Goal: Navigation & Orientation: Find specific page/section

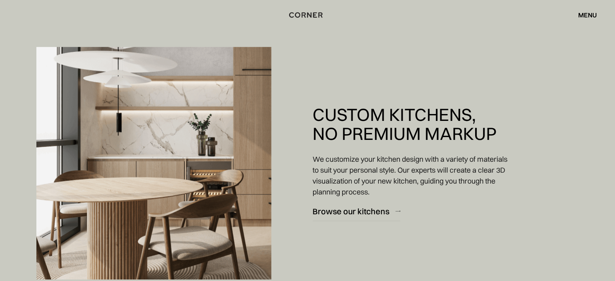
scroll to position [566, 0]
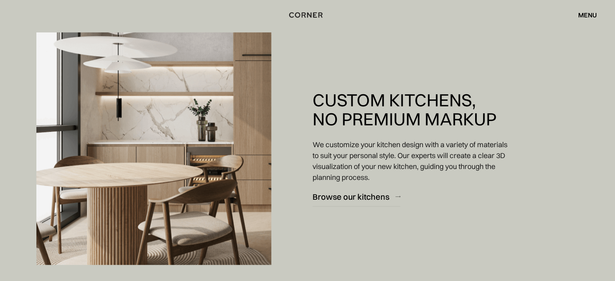
click at [583, 12] on div "menu" at bounding box center [588, 15] width 19 height 6
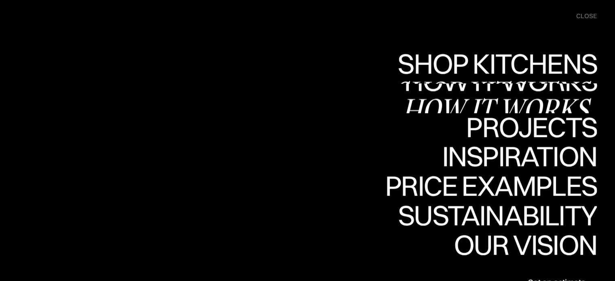
click at [542, 78] on div "Shop Kitchens" at bounding box center [496, 92] width 204 height 28
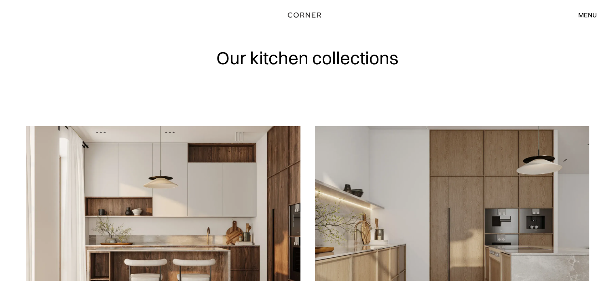
click at [305, 14] on img "home" at bounding box center [304, 15] width 33 height 11
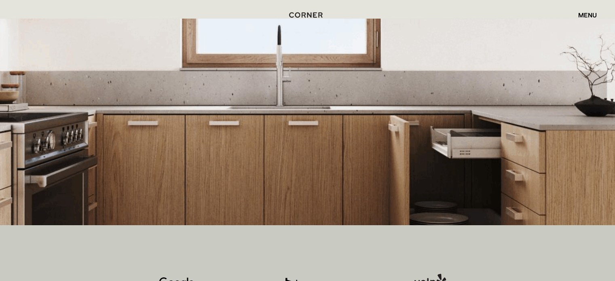
scroll to position [243, 0]
